Goal: Task Accomplishment & Management: Manage account settings

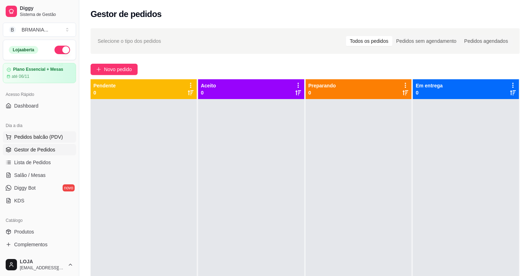
drag, startPoint x: 57, startPoint y: 135, endPoint x: 55, endPoint y: 143, distance: 8.0
click at [57, 136] on span "Pedidos balcão (PDV)" at bounding box center [38, 136] width 49 height 7
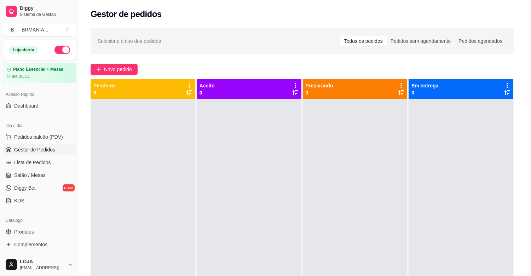
click at [48, 136] on img at bounding box center [51, 133] width 65 height 44
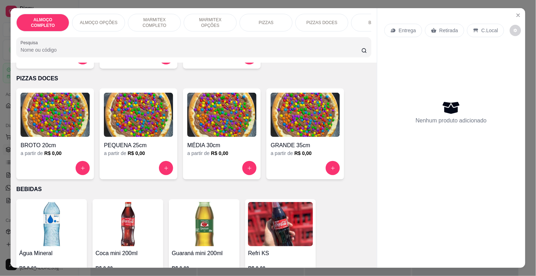
scroll to position [640, 0]
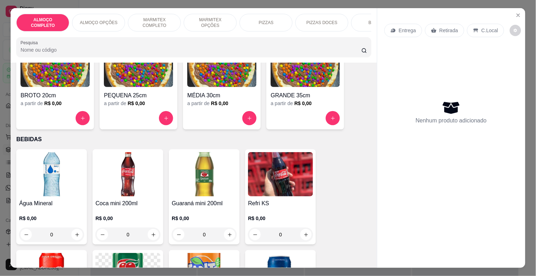
click at [77, 184] on img at bounding box center [51, 174] width 65 height 44
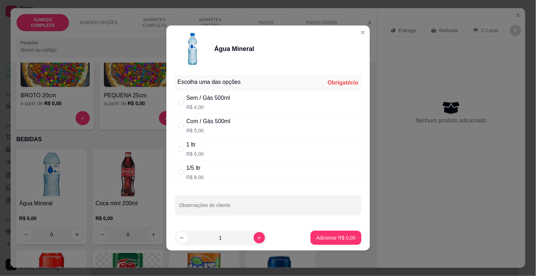
click at [193, 126] on div "Com / Gás 500ml R$ 5,00" at bounding box center [209, 125] width 44 height 17
radio input "true"
click at [345, 238] on p "Adicionar R$ 5,00" at bounding box center [336, 237] width 38 height 7
type input "1"
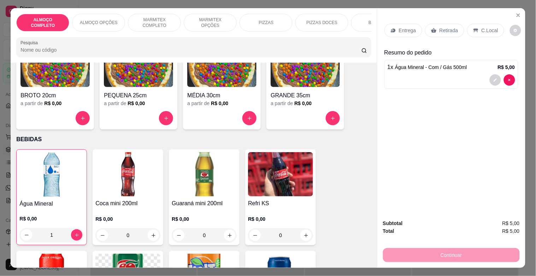
drag, startPoint x: 447, startPoint y: 26, endPoint x: 439, endPoint y: 29, distance: 8.4
click at [447, 27] on p "Retirada" at bounding box center [449, 30] width 19 height 7
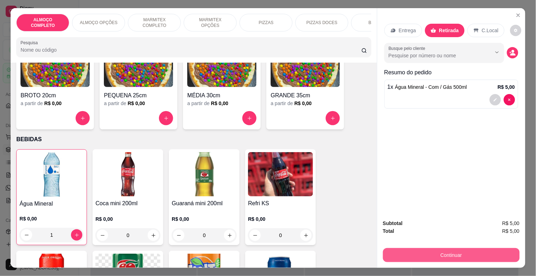
click at [482, 252] on button "Continuar" at bounding box center [451, 255] width 137 height 14
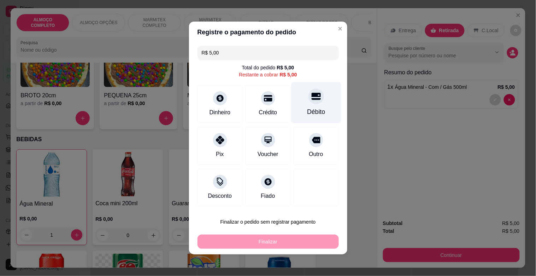
click at [309, 106] on div "Débito" at bounding box center [316, 102] width 50 height 41
type input "R$ 0,00"
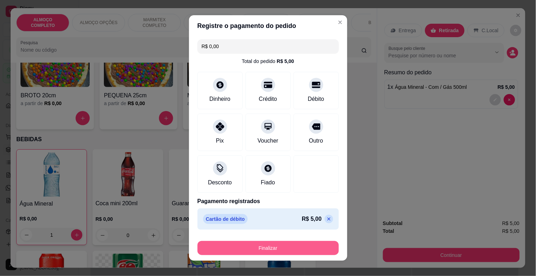
click at [313, 250] on button "Finalizar" at bounding box center [268, 248] width 141 height 14
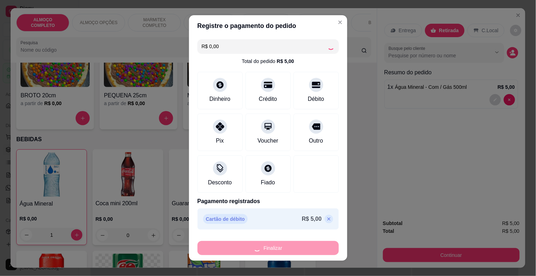
type input "0"
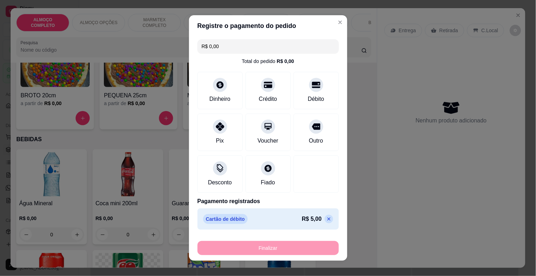
type input "-R$ 5,00"
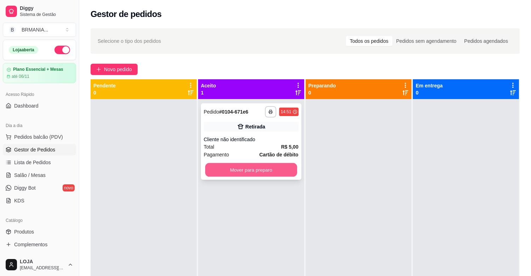
click at [258, 164] on button "Mover para preparo" at bounding box center [251, 170] width 92 height 14
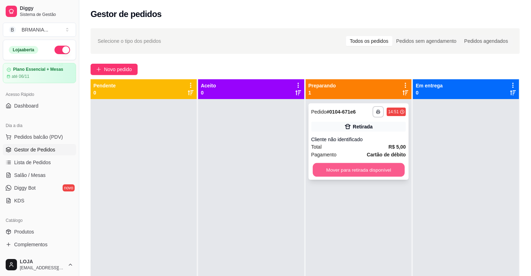
click at [386, 171] on button "Mover para retirada disponível" at bounding box center [359, 170] width 92 height 14
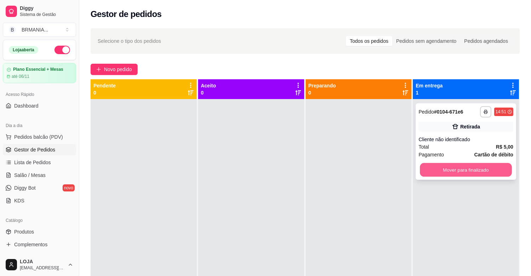
click at [447, 167] on button "Mover para finalizado" at bounding box center [466, 170] width 92 height 14
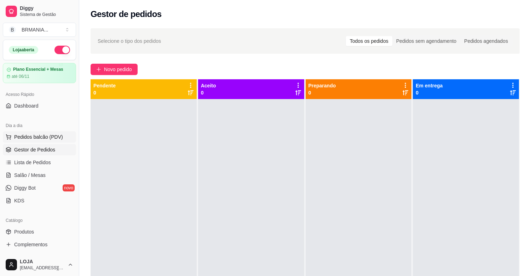
click at [25, 133] on button "Pedidos balcão (PDV)" at bounding box center [39, 136] width 73 height 11
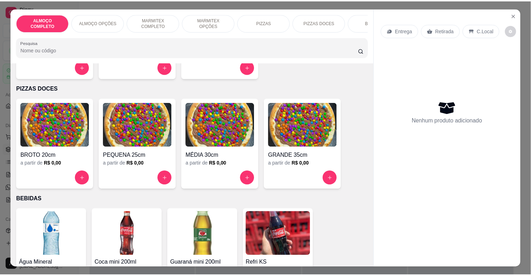
scroll to position [701, 0]
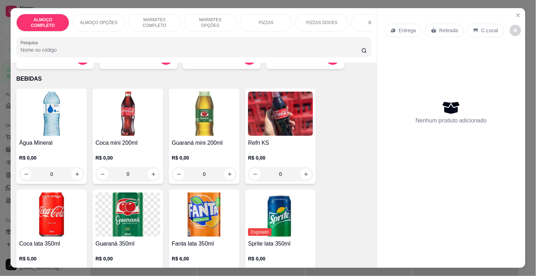
click at [71, 114] on img at bounding box center [51, 114] width 65 height 44
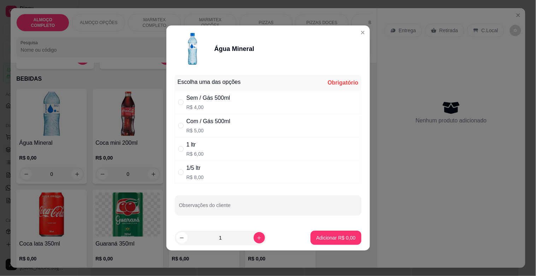
click at [210, 103] on div "Sem / Gás 500ml R$ 4,00" at bounding box center [209, 102] width 44 height 17
click at [254, 121] on div "Com / Gás 500ml R$ 5,00" at bounding box center [268, 125] width 187 height 23
radio input "false"
radio input "true"
click at [333, 237] on p "Adicionar R$ 5,00" at bounding box center [335, 237] width 39 height 7
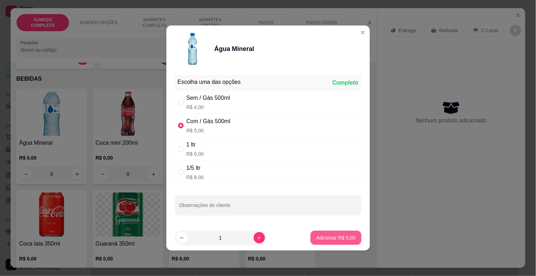
type input "1"
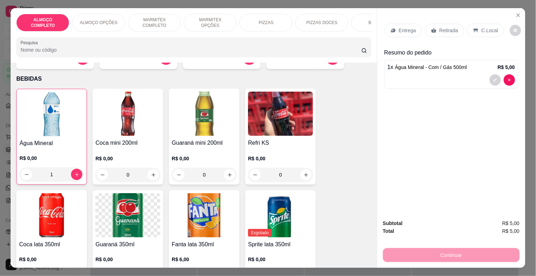
click at [433, 28] on icon at bounding box center [434, 31] width 6 height 6
click at [431, 28] on icon at bounding box center [434, 31] width 6 height 6
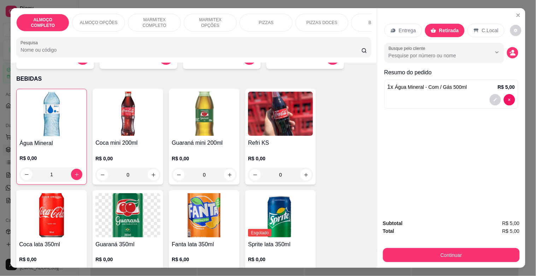
click at [446, 28] on p "Retirada" at bounding box center [450, 30] width 20 height 7
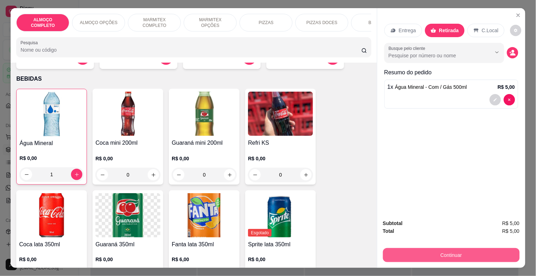
click at [453, 252] on button "Continuar" at bounding box center [451, 255] width 137 height 14
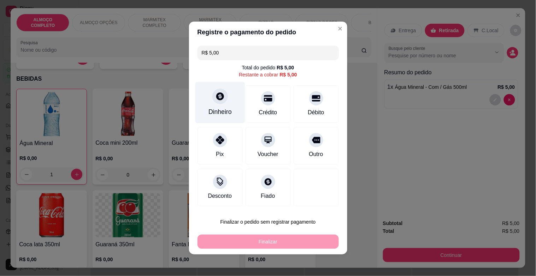
click at [223, 98] on div at bounding box center [221, 96] width 16 height 16
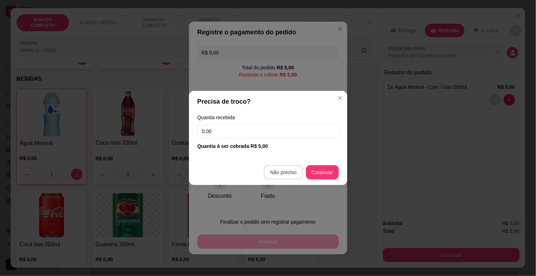
type input "R$ 0,00"
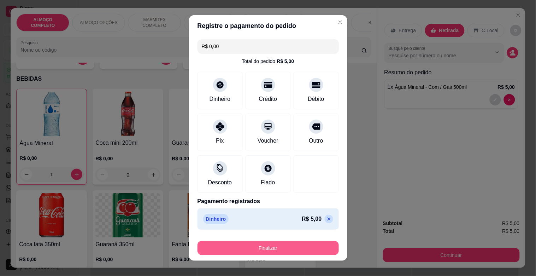
click at [273, 248] on button "Finalizar" at bounding box center [268, 248] width 141 height 14
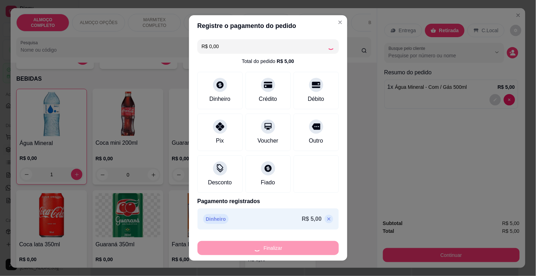
type input "0"
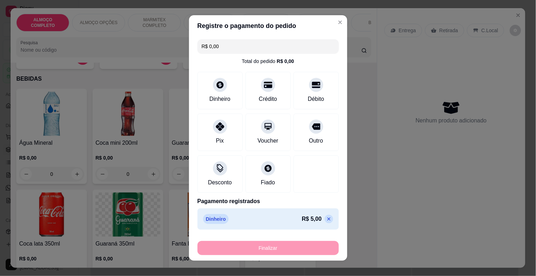
type input "-R$ 5,00"
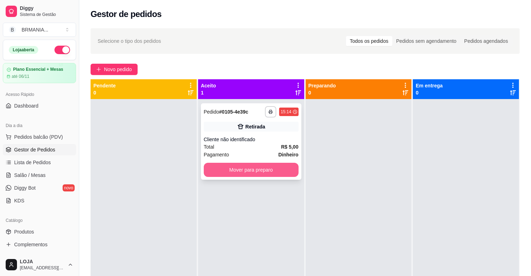
click at [260, 171] on button "Mover para preparo" at bounding box center [251, 170] width 95 height 14
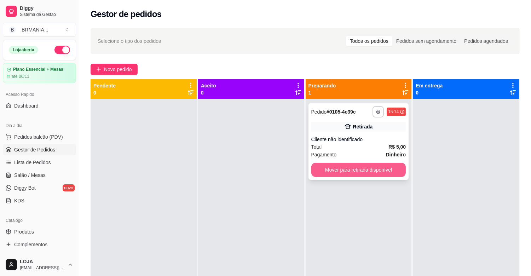
click at [356, 169] on button "Mover para retirada disponível" at bounding box center [358, 170] width 95 height 14
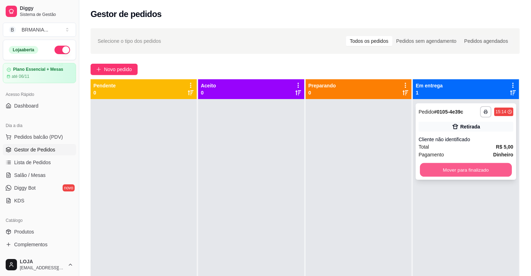
click at [439, 169] on button "Mover para finalizado" at bounding box center [466, 170] width 92 height 14
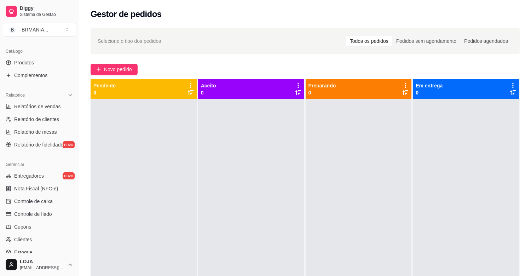
scroll to position [172, 0]
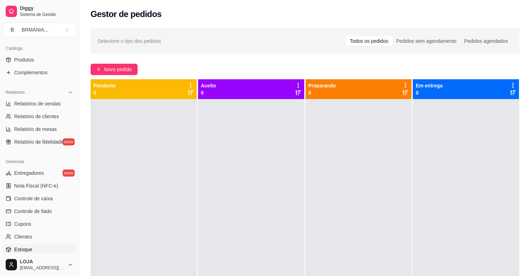
click at [56, 249] on link "Estoque" at bounding box center [39, 249] width 73 height 11
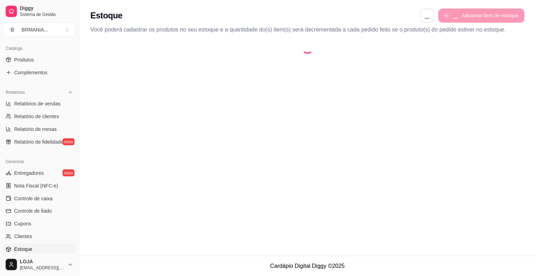
select select "QUANTITY_ORDER"
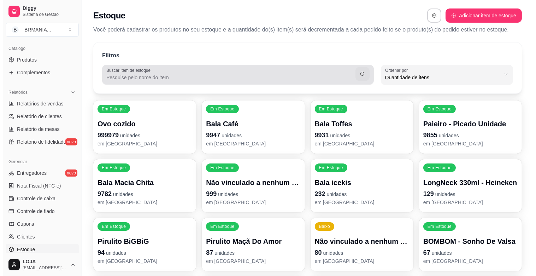
scroll to position [6, 0]
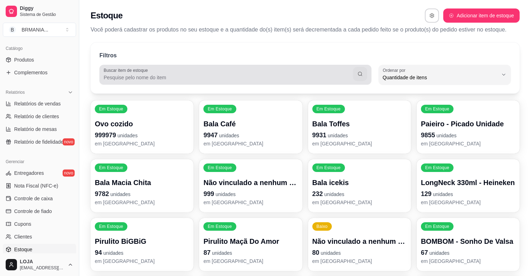
click at [3, 244] on link "Estoque" at bounding box center [39, 249] width 73 height 11
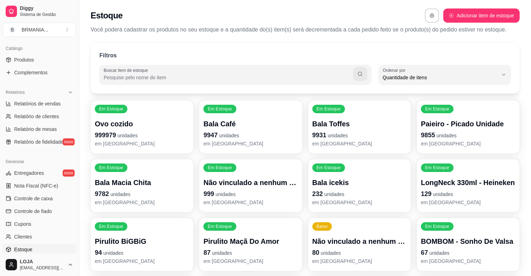
click at [205, 75] on input "Buscar item de estoque" at bounding box center [228, 77] width 249 height 7
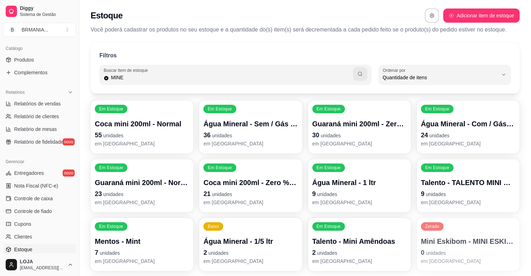
type input "MINE"
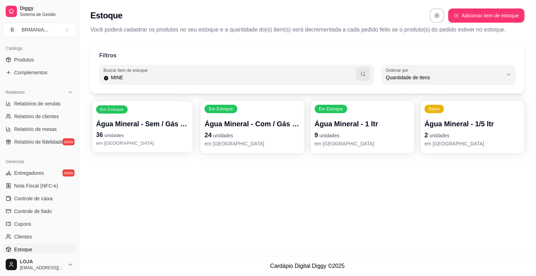
click at [172, 127] on p "Água Mineral - Sem / Gás 500ml" at bounding box center [142, 124] width 93 height 10
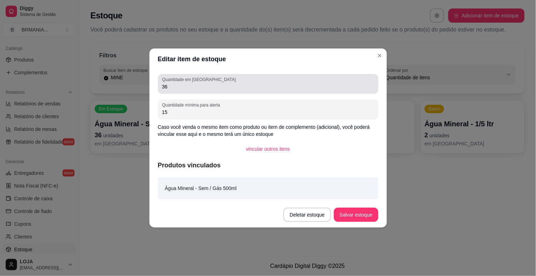
click at [188, 88] on input "36" at bounding box center [268, 86] width 212 height 7
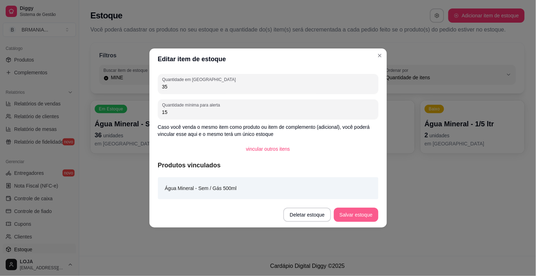
type input "35"
click at [352, 215] on button "Salvar estoque" at bounding box center [356, 215] width 44 height 14
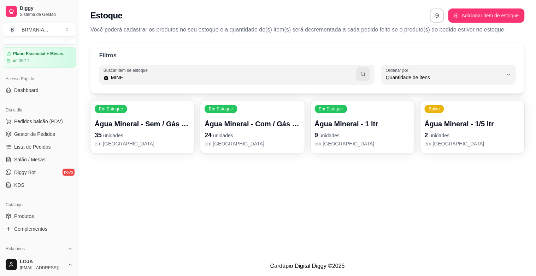
scroll to position [0, 0]
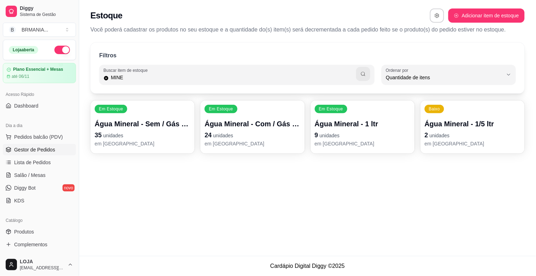
click at [36, 146] on span "Gestor de Pedidos" at bounding box center [34, 149] width 41 height 7
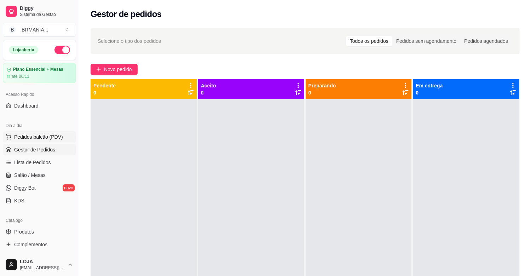
click at [58, 136] on span "Pedidos balcão (PDV)" at bounding box center [38, 136] width 49 height 7
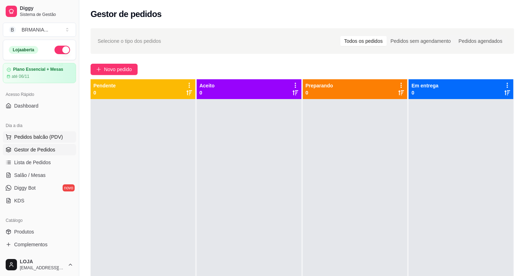
click at [51, 135] on img at bounding box center [49, 133] width 65 height 45
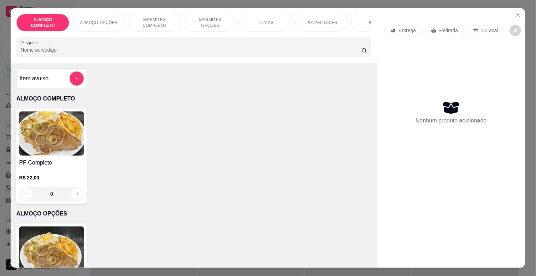
click at [363, 24] on div "BEBIDAS" at bounding box center [377, 23] width 53 height 18
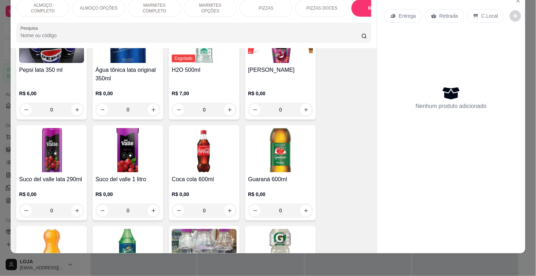
scroll to position [1011, 0]
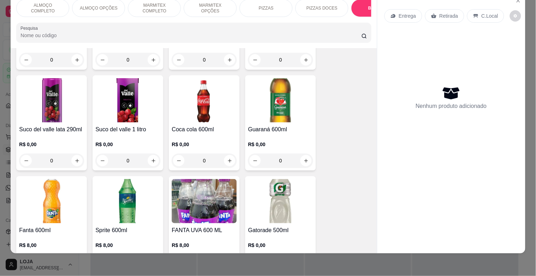
click at [191, 93] on img at bounding box center [204, 100] width 65 height 44
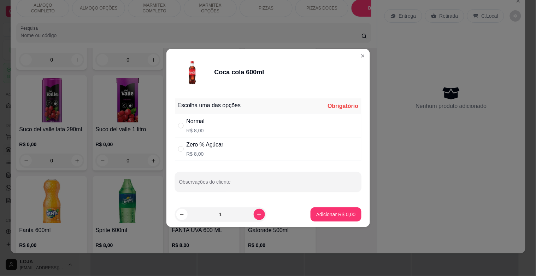
click at [239, 139] on div "Zero % Açúcar R$ 8,00" at bounding box center [268, 148] width 187 height 23
radio input "true"
click at [330, 214] on p "Adicionar R$ 8,00" at bounding box center [335, 214] width 39 height 7
type input "1"
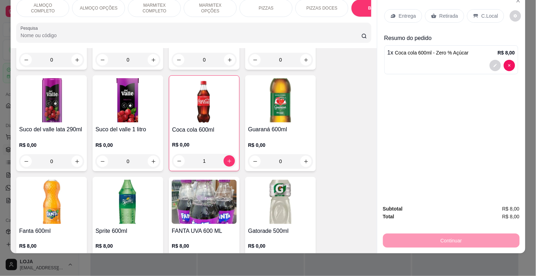
drag, startPoint x: 486, startPoint y: 13, endPoint x: 480, endPoint y: 68, distance: 54.8
click at [487, 13] on p "C.Local" at bounding box center [490, 15] width 17 height 7
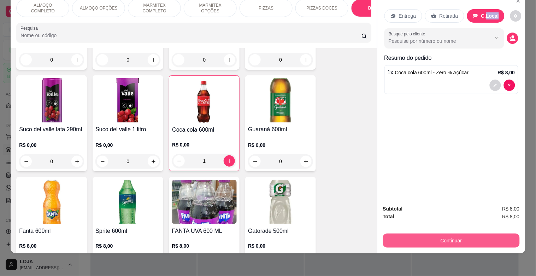
click at [447, 234] on button "Continuar" at bounding box center [451, 240] width 137 height 14
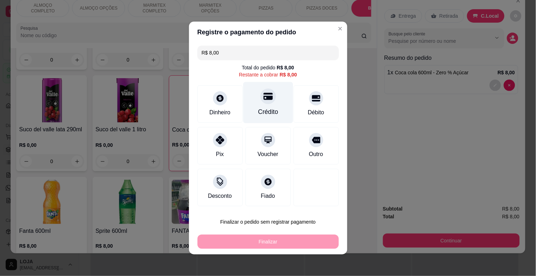
click at [258, 115] on div "Crédito" at bounding box center [268, 111] width 20 height 9
type input "R$ 0,00"
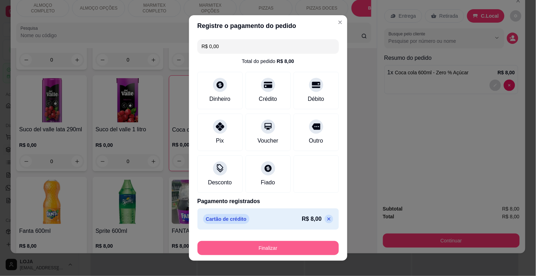
click at [296, 241] on button "Finalizar" at bounding box center [268, 248] width 141 height 14
click at [296, 241] on div "Finalizar" at bounding box center [268, 248] width 141 height 14
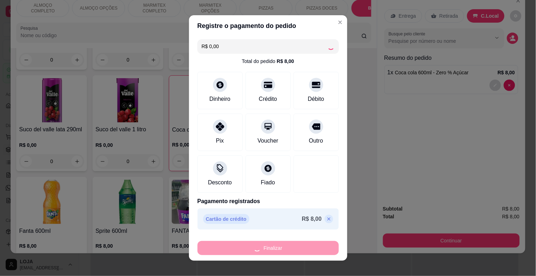
type input "0"
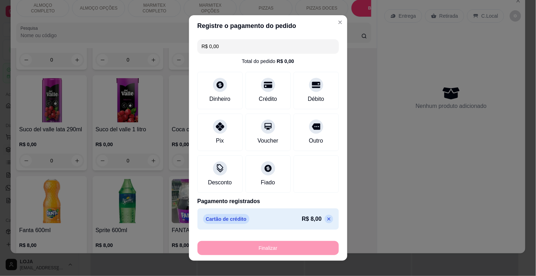
type input "-R$ 8,00"
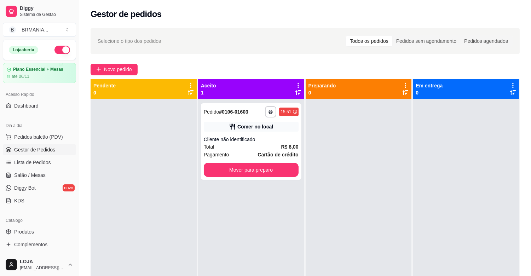
click at [143, 126] on div at bounding box center [144, 237] width 106 height 276
click at [45, 138] on span "Pedidos balcão (PDV)" at bounding box center [38, 136] width 49 height 7
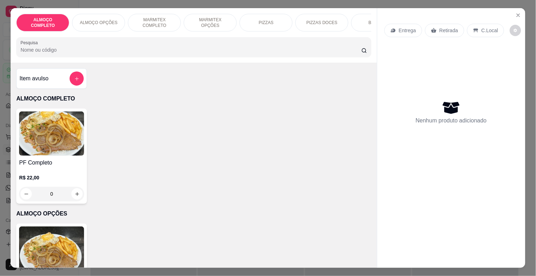
click at [361, 19] on div "BEBIDAS" at bounding box center [377, 23] width 53 height 18
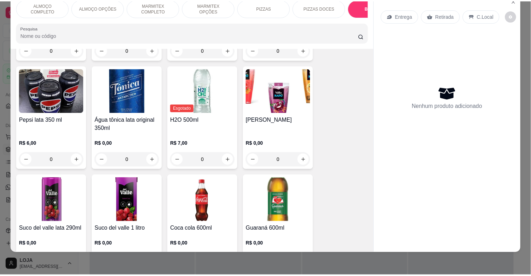
scroll to position [871, 0]
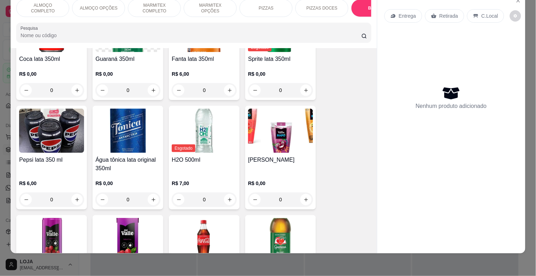
click at [44, 139] on img at bounding box center [51, 131] width 65 height 44
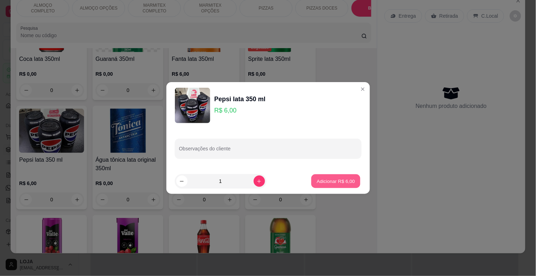
click at [337, 183] on p "Adicionar R$ 6,00" at bounding box center [336, 181] width 38 height 7
type input "1"
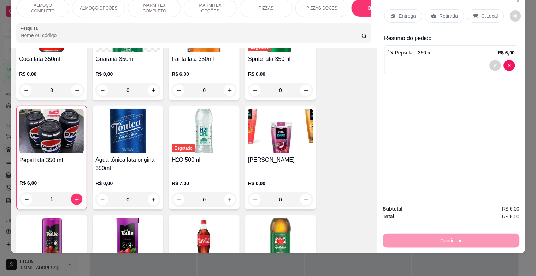
click at [482, 13] on p "C.Local" at bounding box center [490, 15] width 17 height 7
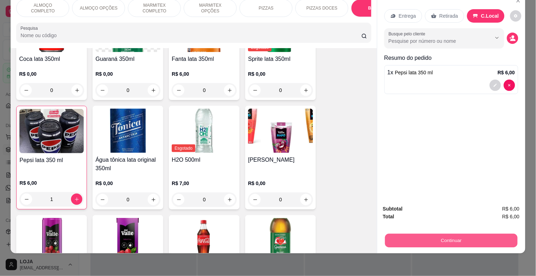
click at [467, 233] on button "Continuar" at bounding box center [451, 240] width 133 height 14
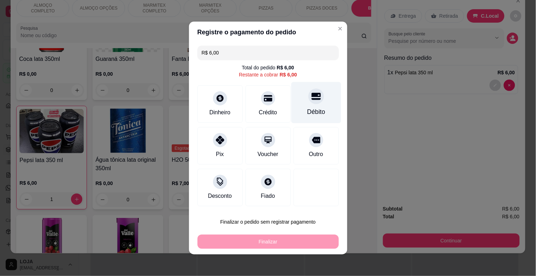
click at [316, 113] on div "Débito" at bounding box center [316, 111] width 18 height 9
type input "R$ 0,00"
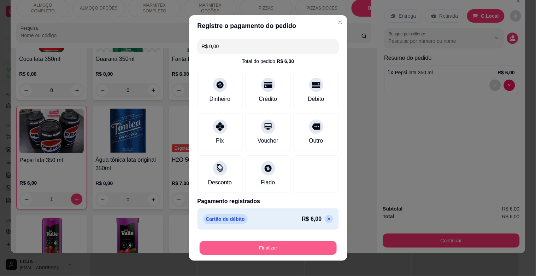
click at [298, 243] on button "Finalizar" at bounding box center [268, 248] width 137 height 14
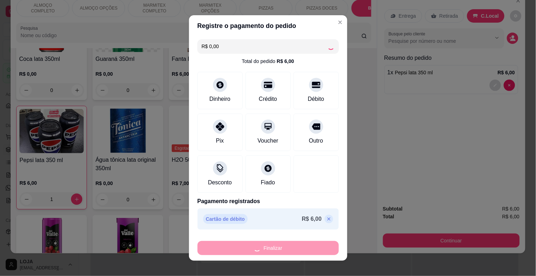
type input "0"
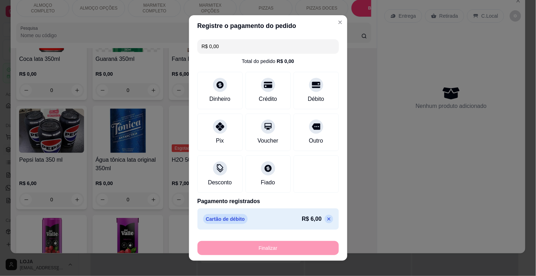
type input "-R$ 6,00"
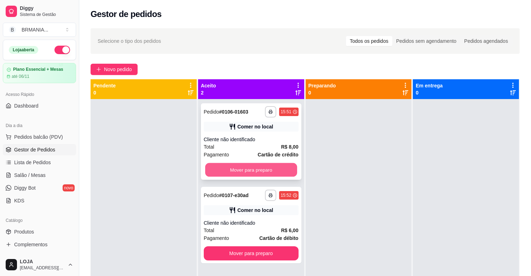
click at [262, 174] on button "Mover para preparo" at bounding box center [251, 170] width 92 height 14
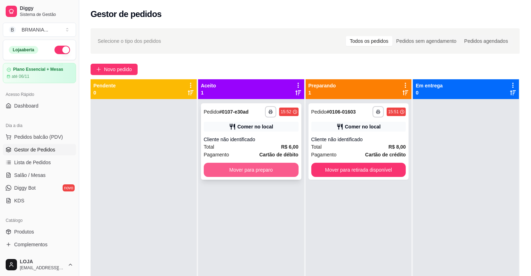
click at [284, 172] on button "Mover para preparo" at bounding box center [251, 170] width 95 height 14
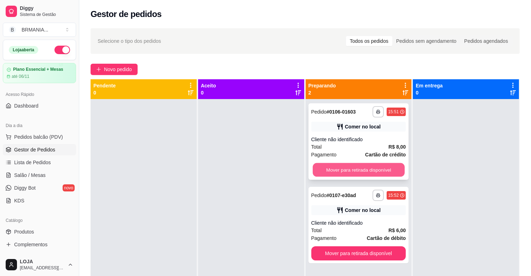
click at [344, 167] on button "Mover para retirada disponível" at bounding box center [359, 170] width 92 height 14
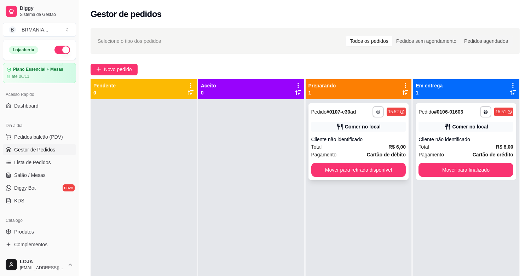
click at [391, 161] on div "**********" at bounding box center [358, 141] width 100 height 76
click at [377, 174] on button "Mover para retirada disponível" at bounding box center [358, 170] width 95 height 14
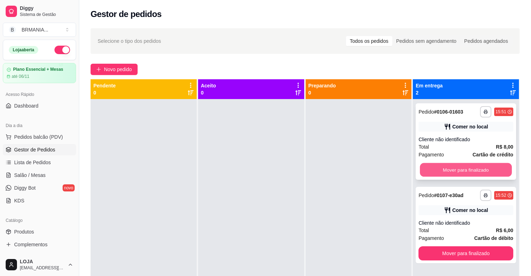
click at [471, 170] on button "Mover para finalizado" at bounding box center [466, 170] width 92 height 14
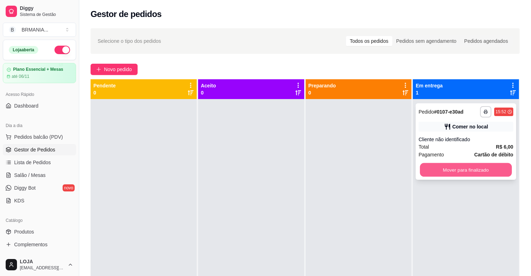
click at [455, 171] on button "Mover para finalizado" at bounding box center [466, 170] width 92 height 14
